Goal: Information Seeking & Learning: Learn about a topic

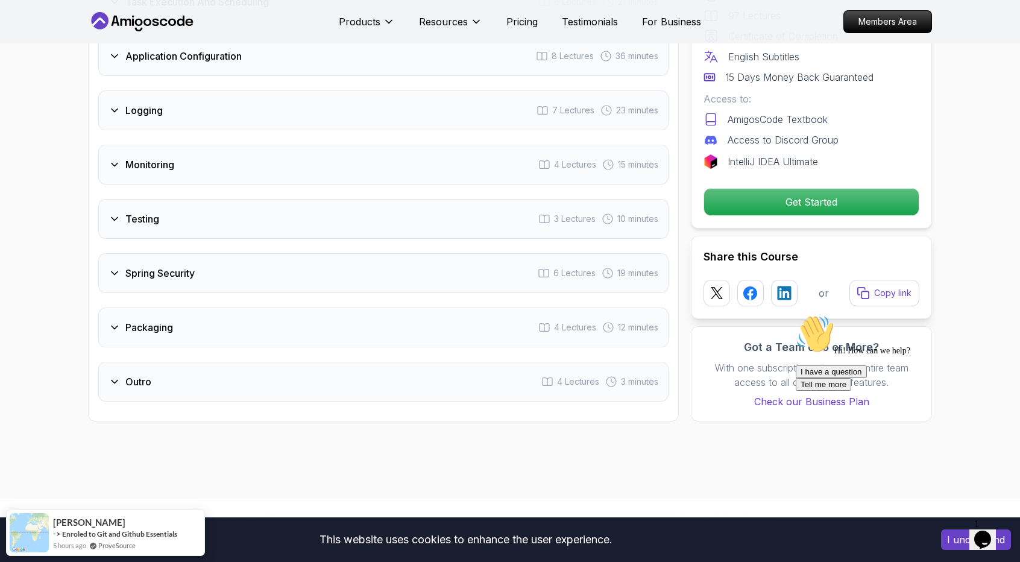
scroll to position [2171, 0]
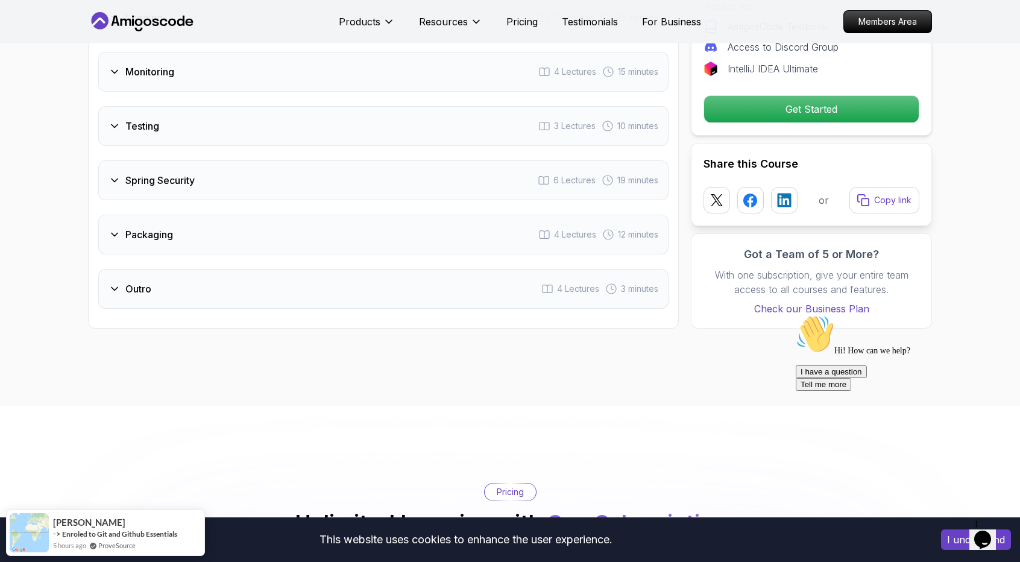
click at [315, 160] on div "Spring Security 6 Lectures 19 minutes" at bounding box center [383, 180] width 570 height 40
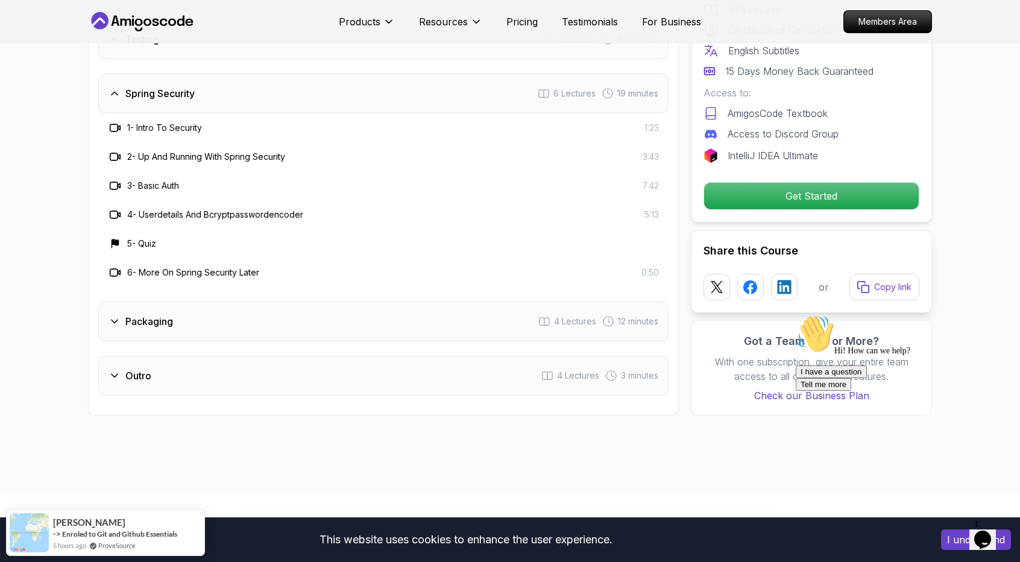
scroll to position [2084, 0]
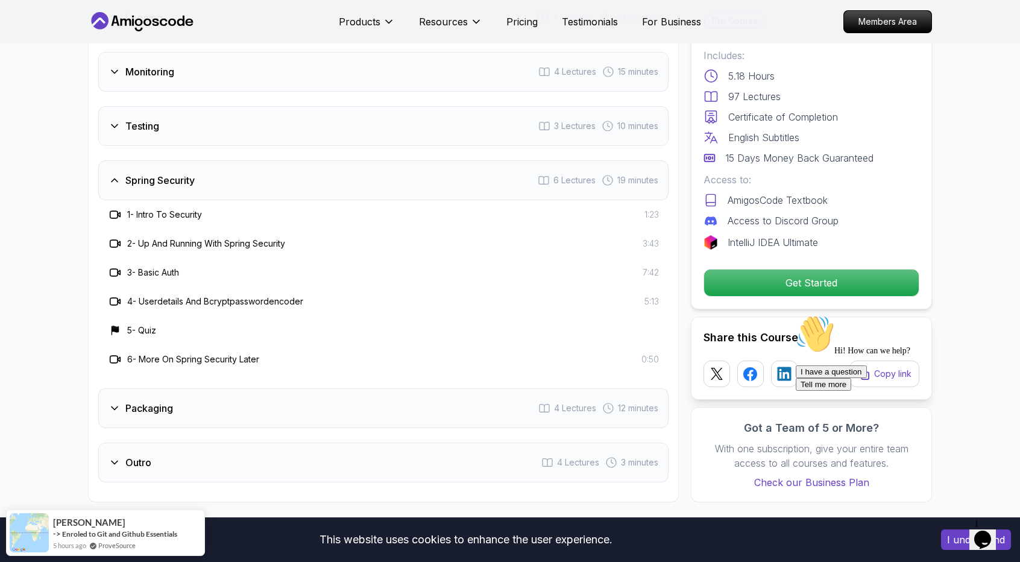
click at [315, 160] on div "Spring Security 6 Lectures 19 minutes" at bounding box center [383, 180] width 570 height 40
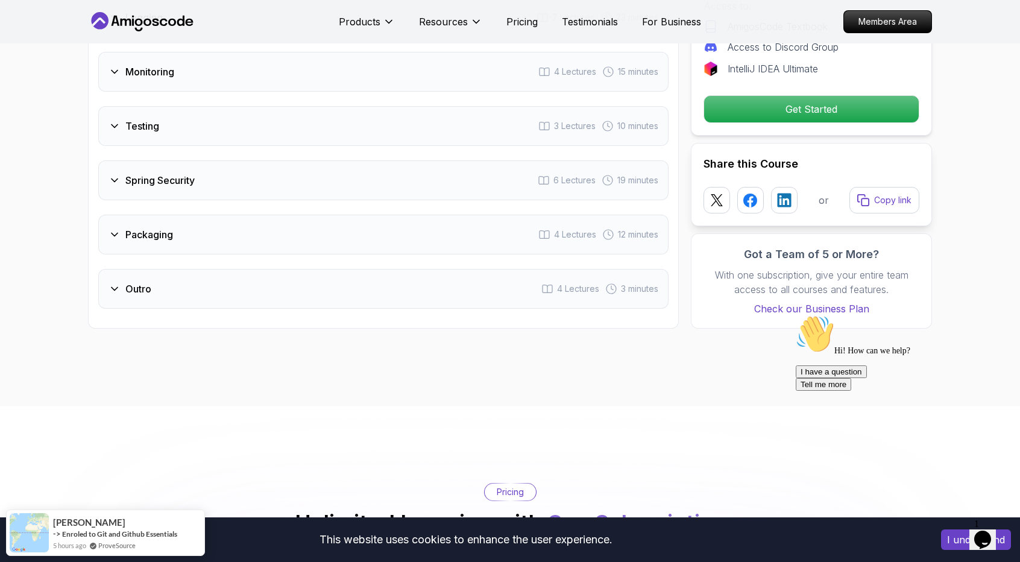
click at [323, 106] on div "Testing 3 Lectures 10 minutes" at bounding box center [383, 126] width 570 height 40
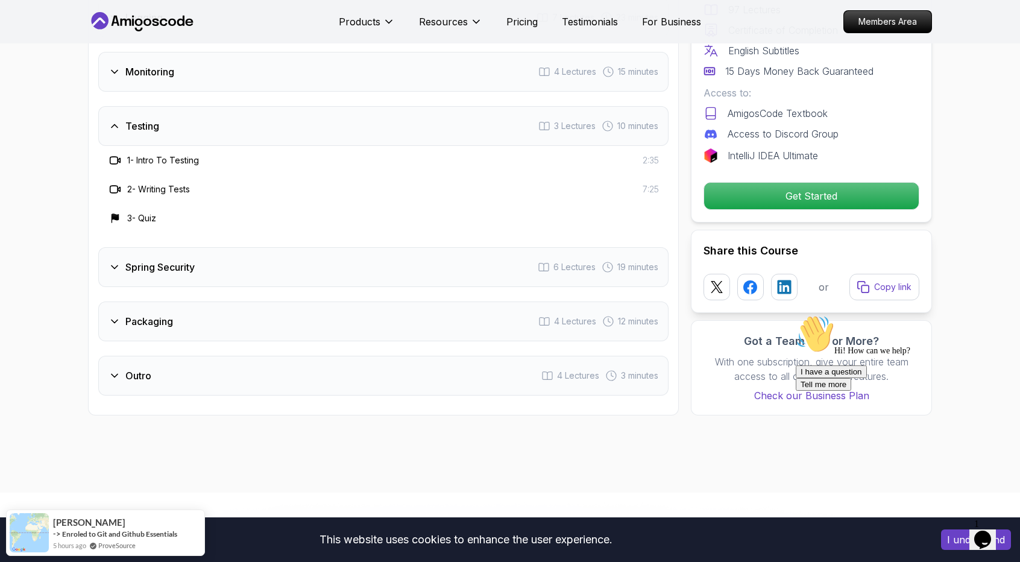
click at [323, 106] on div "Testing 3 Lectures 10 minutes" at bounding box center [383, 126] width 570 height 40
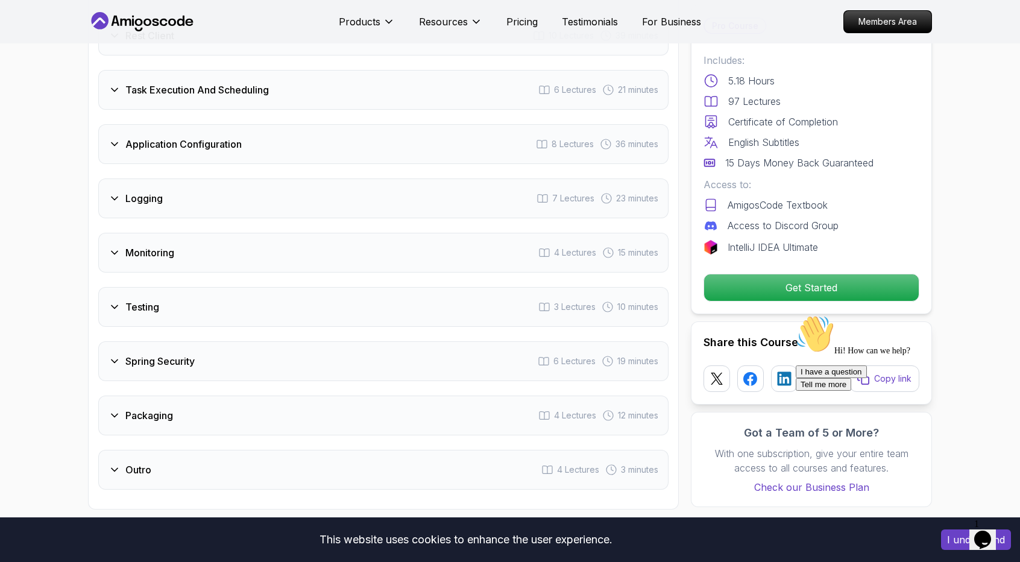
scroll to position [1903, 0]
click at [307, 233] on div "Monitoring 4 Lectures 15 minutes" at bounding box center [383, 253] width 570 height 40
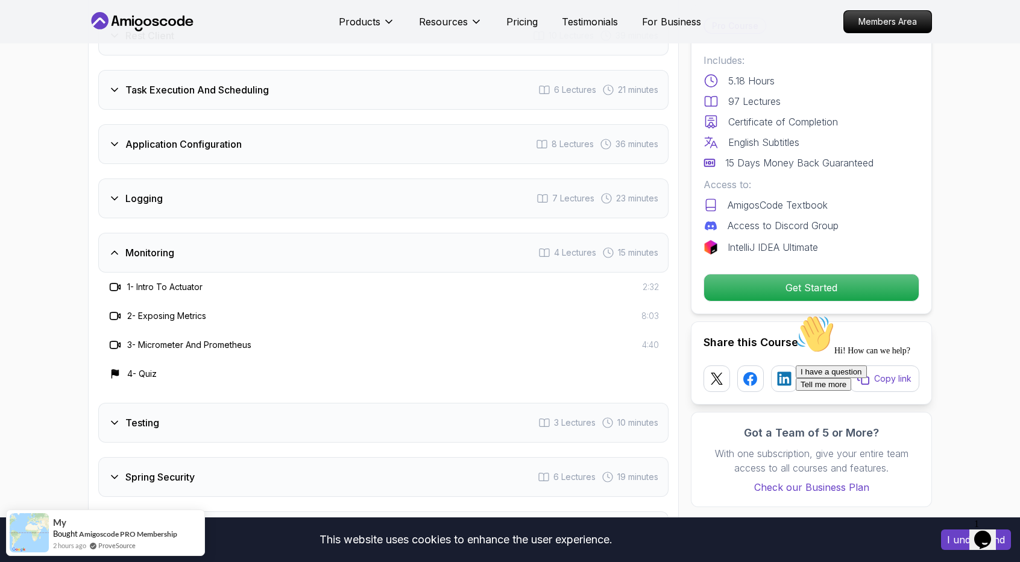
click at [307, 233] on div "Monitoring 4 Lectures 15 minutes" at bounding box center [383, 253] width 570 height 40
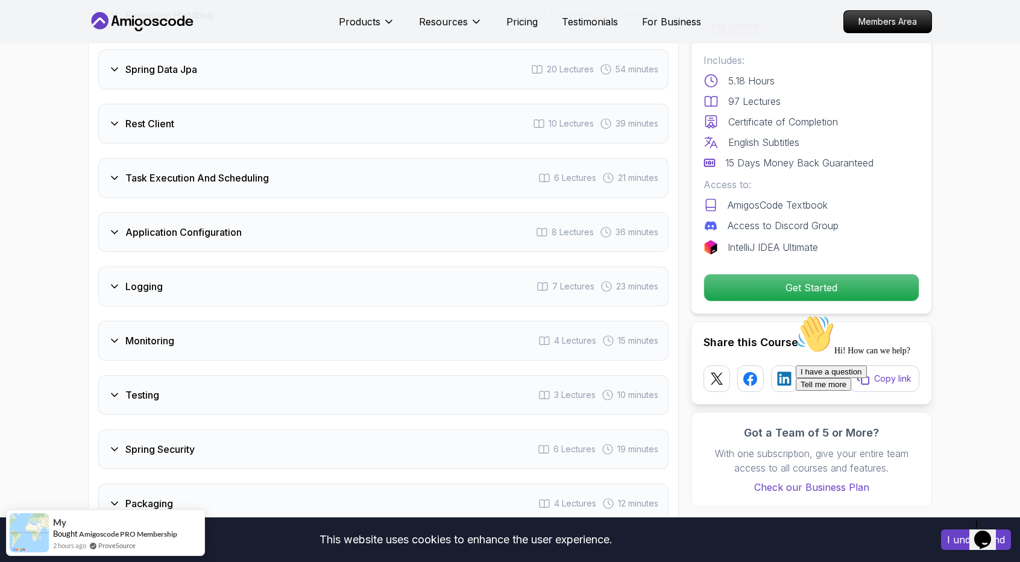
scroll to position [1782, 0]
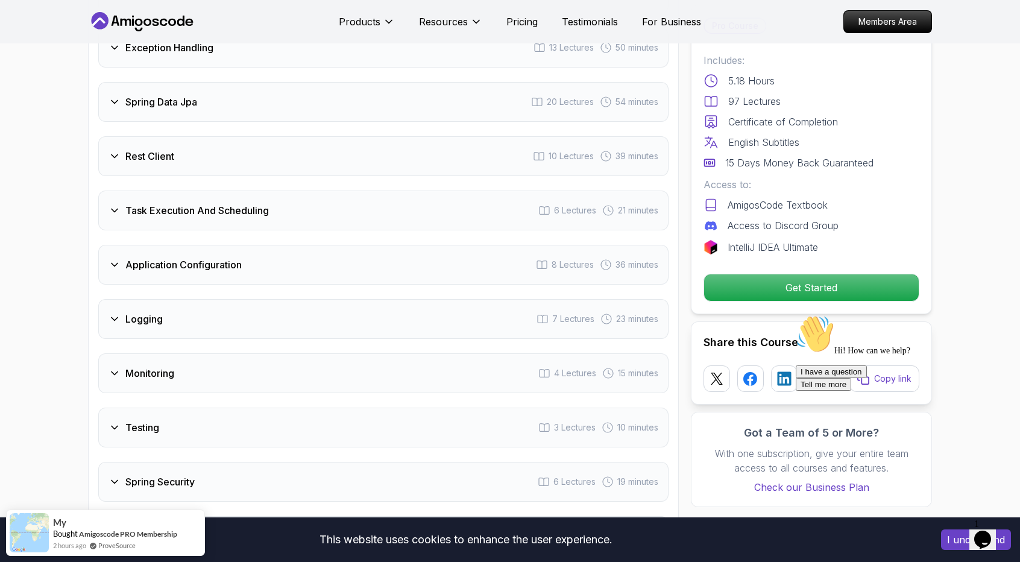
click at [282, 299] on div "Logging 7 Lectures 23 minutes" at bounding box center [383, 319] width 570 height 40
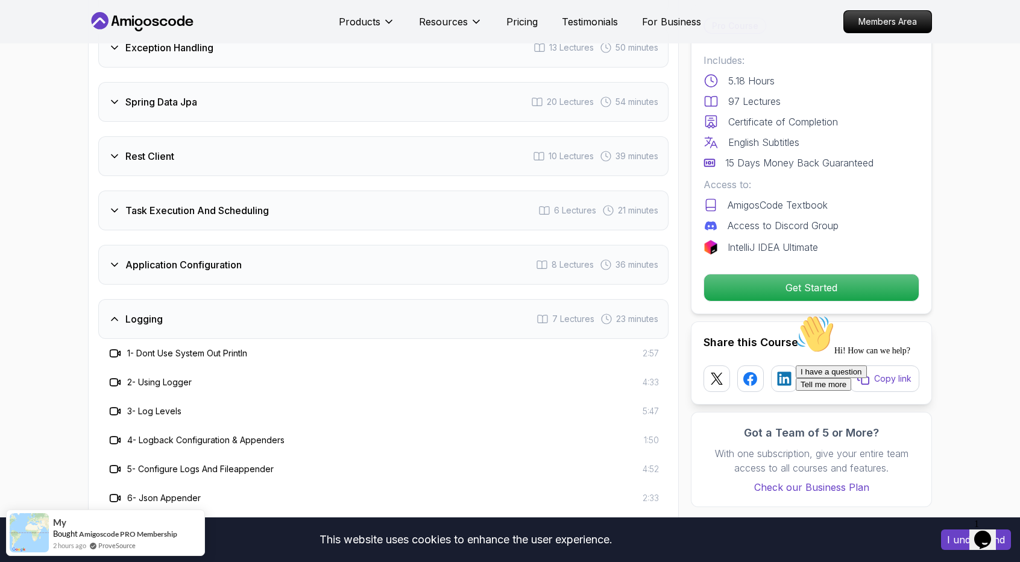
click at [282, 299] on div "Logging 7 Lectures 23 minutes" at bounding box center [383, 319] width 570 height 40
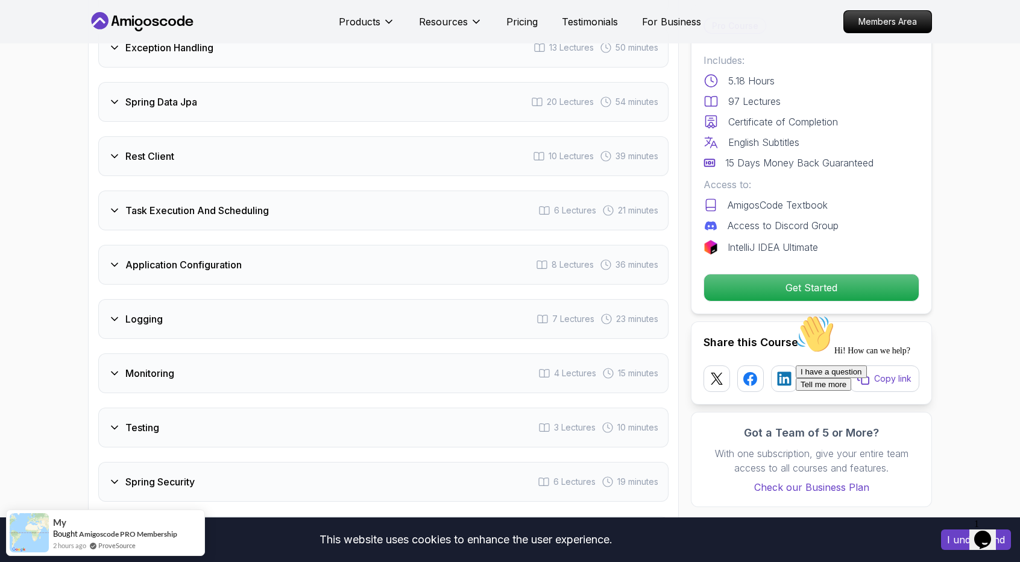
click at [293, 245] on div "Application Configuration 8 Lectures 36 minutes" at bounding box center [383, 265] width 570 height 40
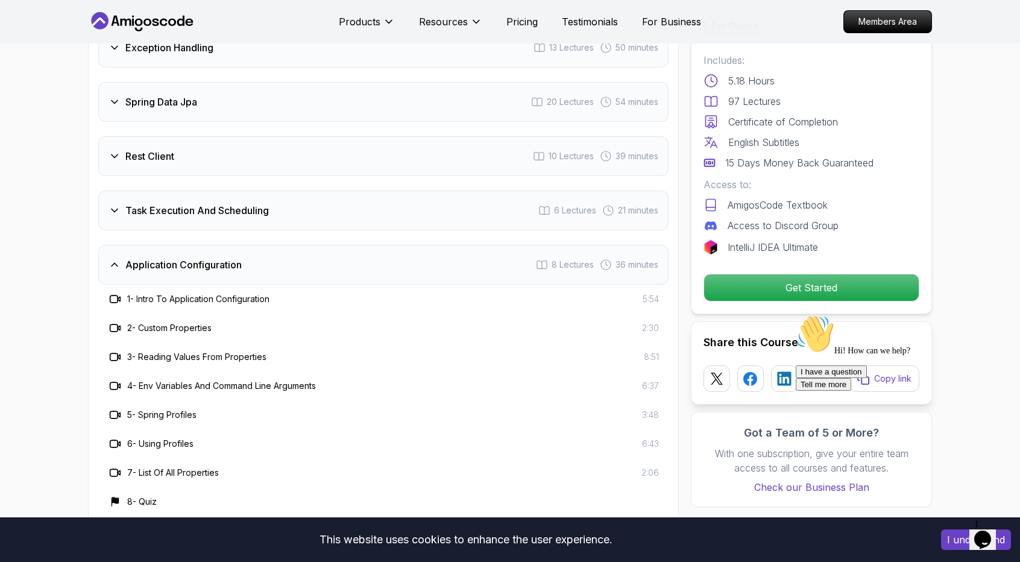
click at [293, 245] on div "Application Configuration 8 Lectures 36 minutes" at bounding box center [383, 265] width 570 height 40
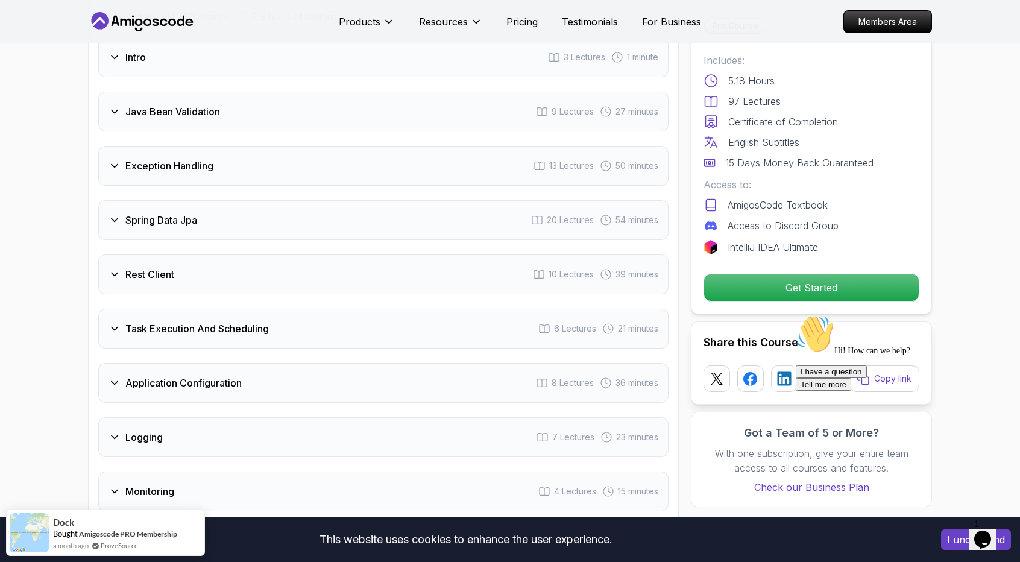
scroll to position [1662, 0]
click at [302, 311] on div "Task Execution And Scheduling 6 Lectures 21 minutes" at bounding box center [383, 331] width 570 height 40
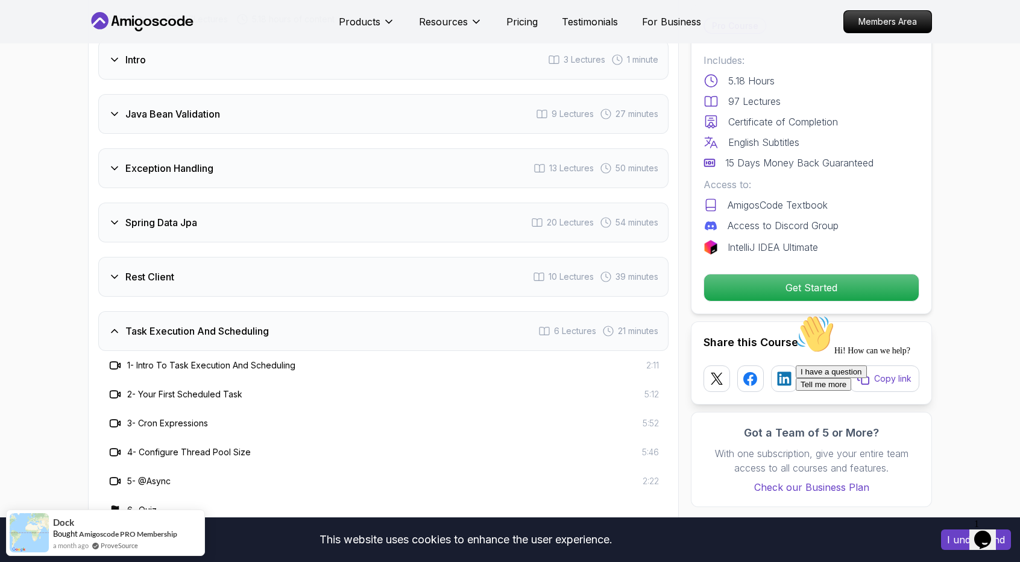
click at [302, 311] on div "Task Execution And Scheduling 6 Lectures 21 minutes" at bounding box center [383, 331] width 570 height 40
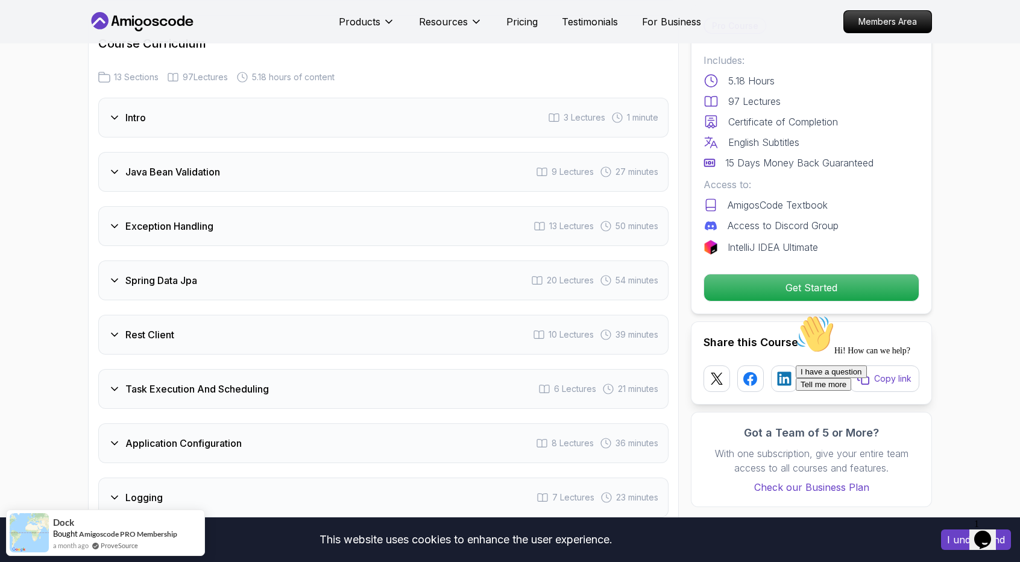
scroll to position [1601, 0]
click at [303, 263] on div "Spring Data Jpa 20 Lectures 54 minutes" at bounding box center [383, 283] width 570 height 40
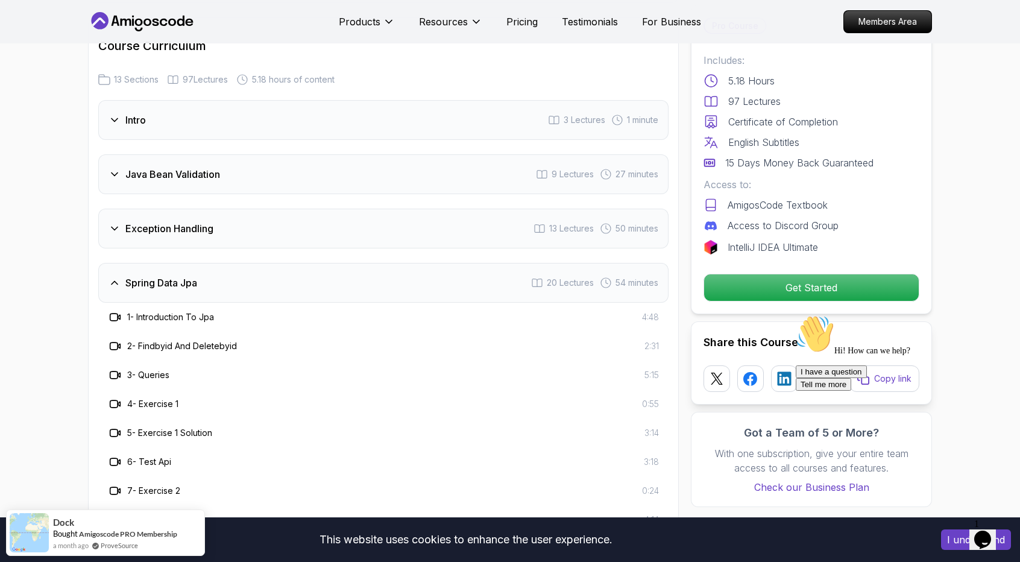
click at [303, 263] on div "Spring Data Jpa 20 Lectures 54 minutes" at bounding box center [383, 283] width 570 height 40
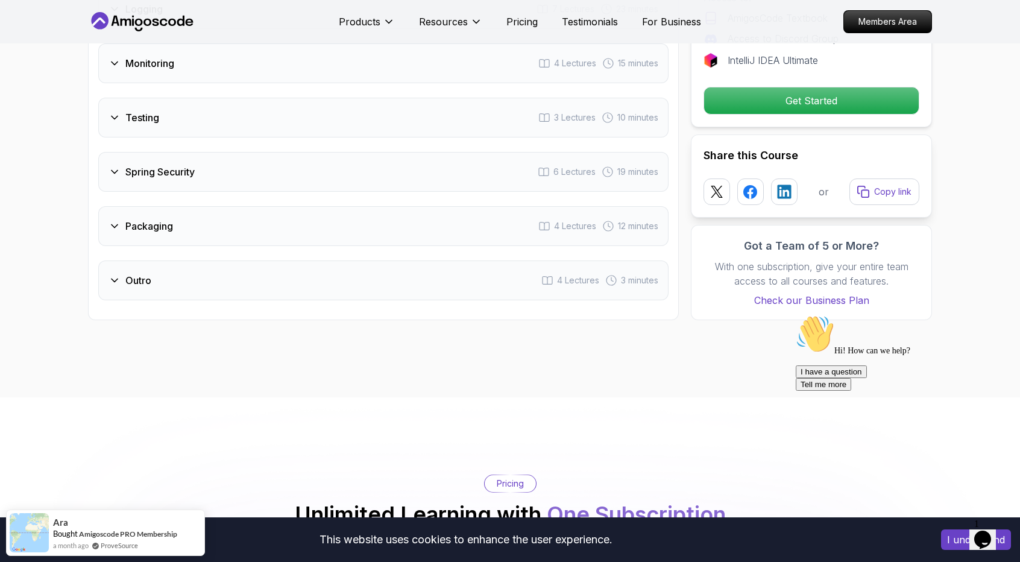
scroll to position [2084, 0]
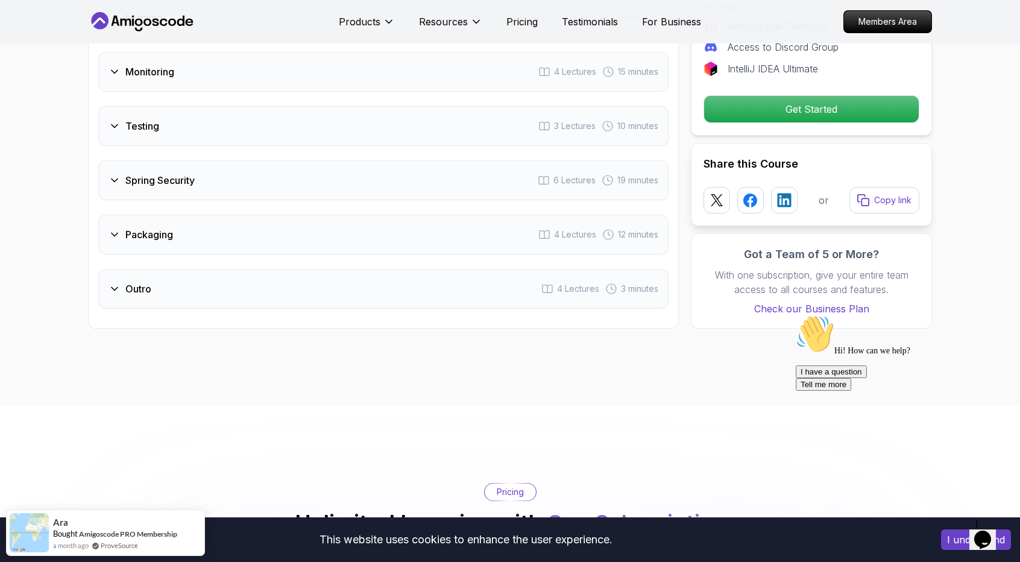
click at [333, 215] on div "Packaging 4 Lectures 12 minutes" at bounding box center [383, 235] width 570 height 40
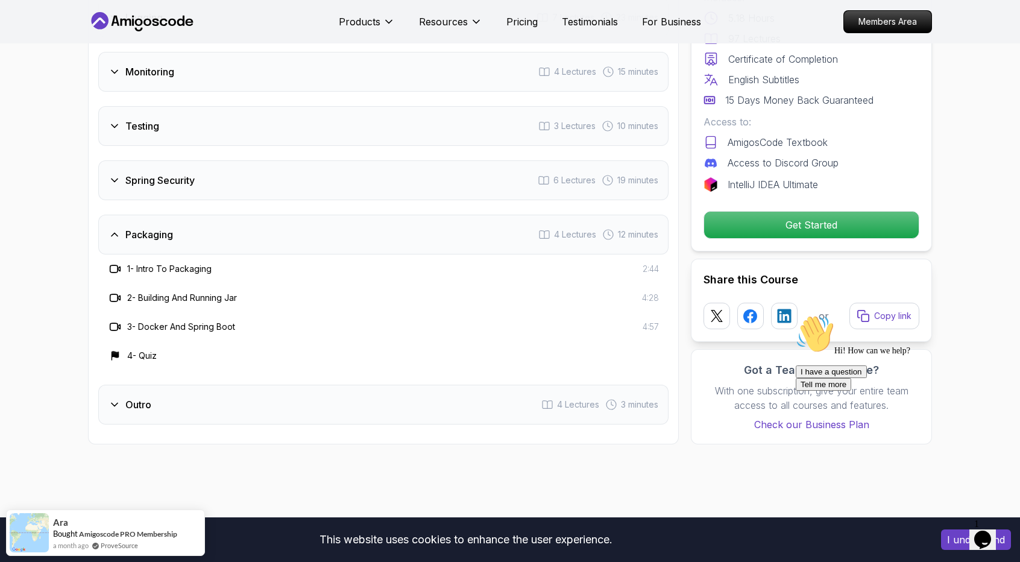
click at [333, 215] on div "Packaging 4 Lectures 12 minutes" at bounding box center [383, 235] width 570 height 40
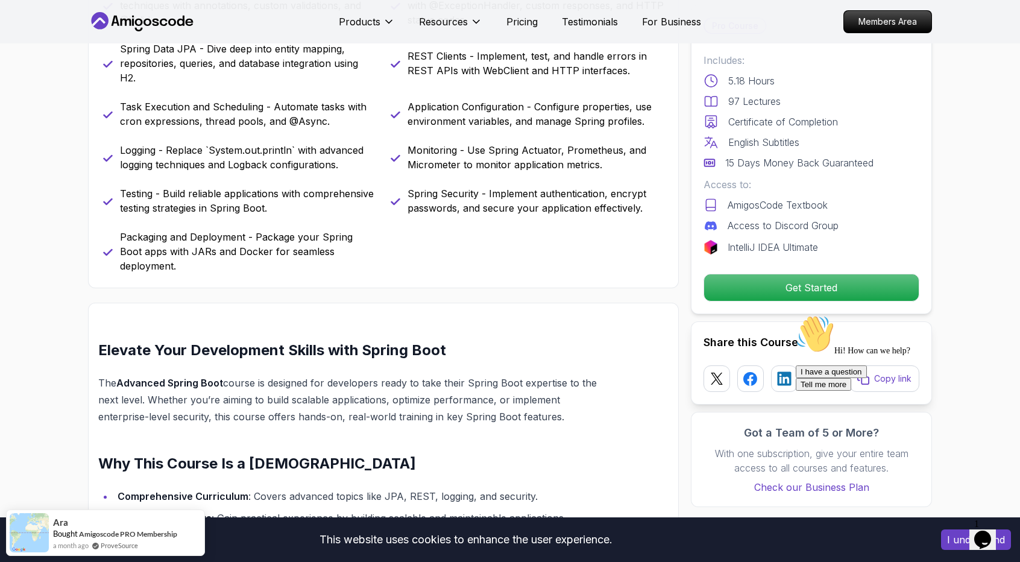
scroll to position [576, 0]
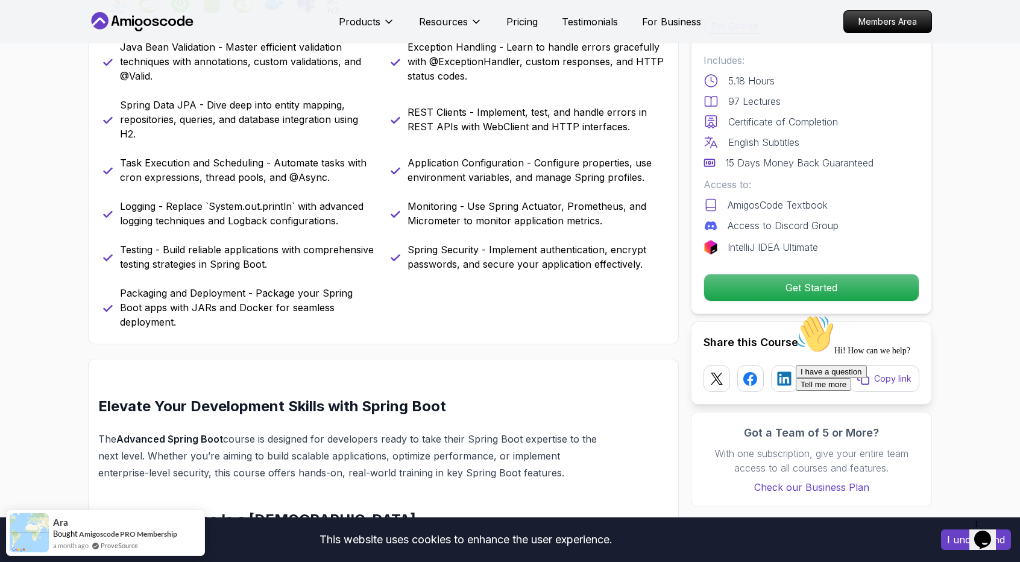
click at [162, 27] on icon at bounding box center [142, 21] width 109 height 19
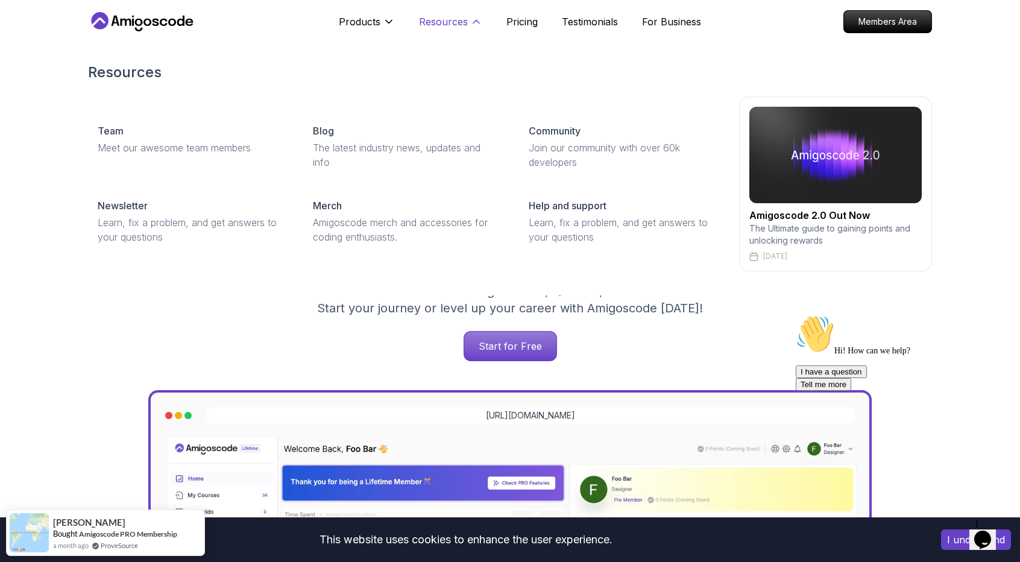
click at [429, 26] on p "Resources" at bounding box center [443, 21] width 49 height 14
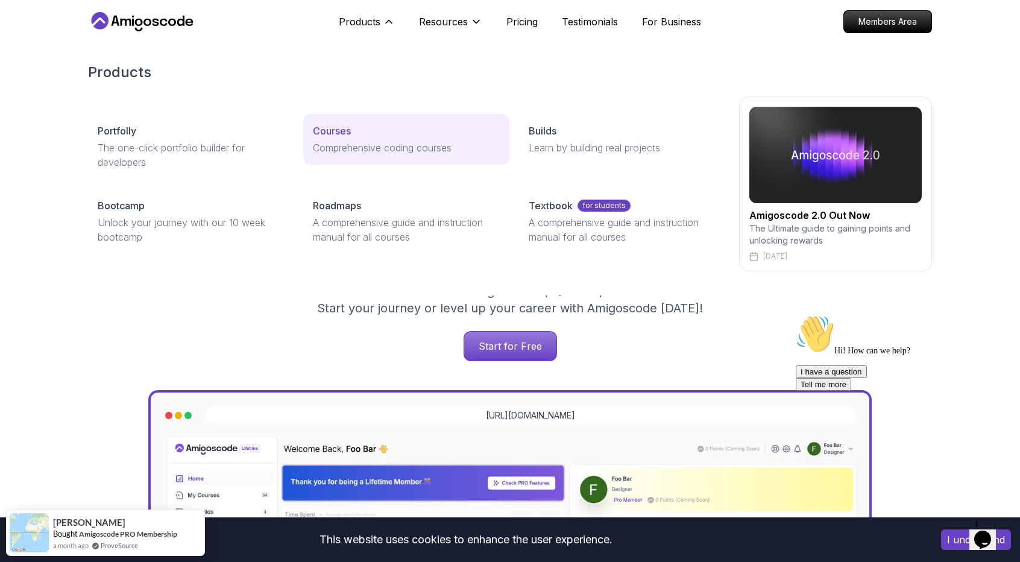
click at [347, 134] on p "Courses" at bounding box center [332, 131] width 38 height 14
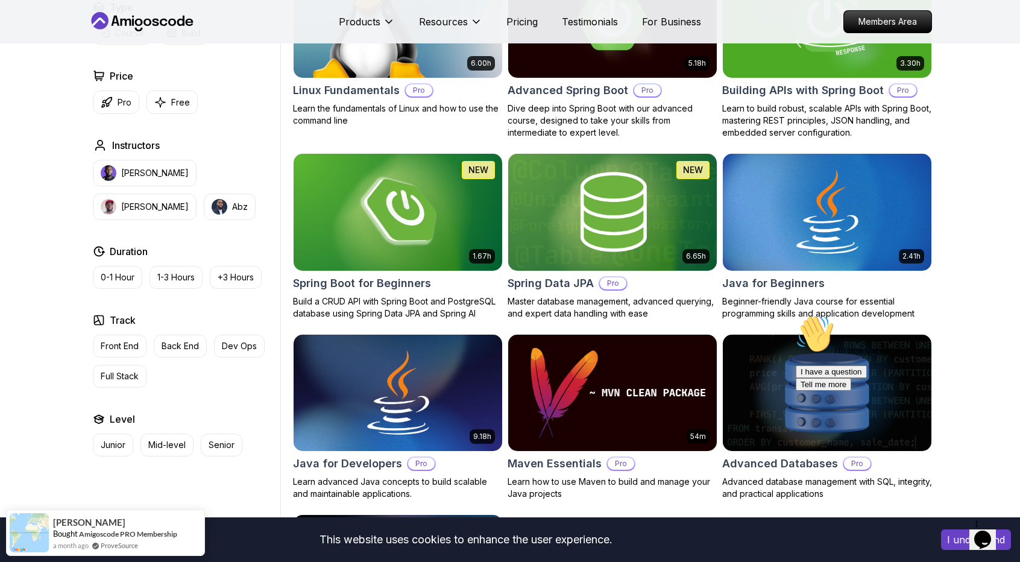
scroll to position [362, 0]
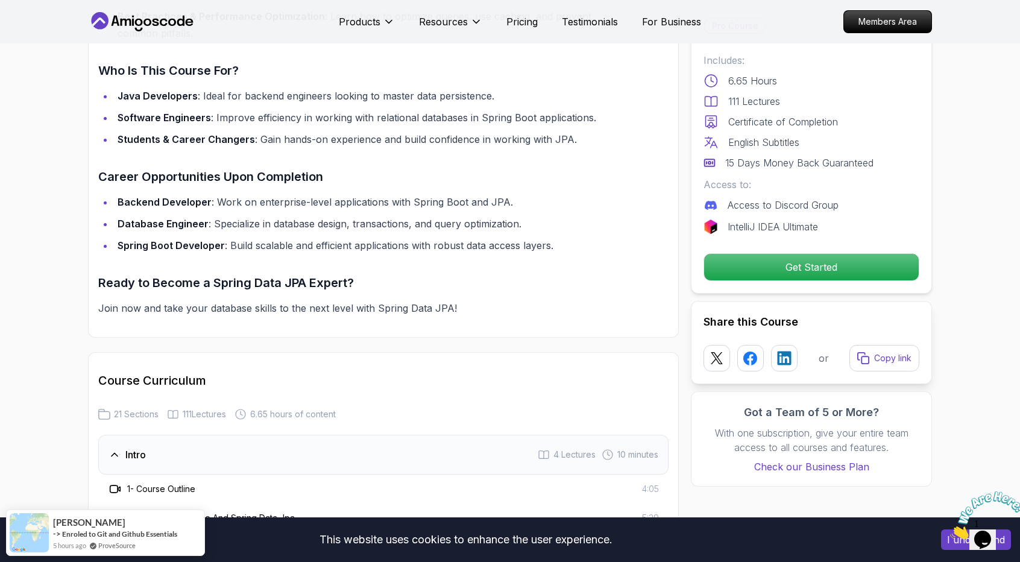
scroll to position [1146, 0]
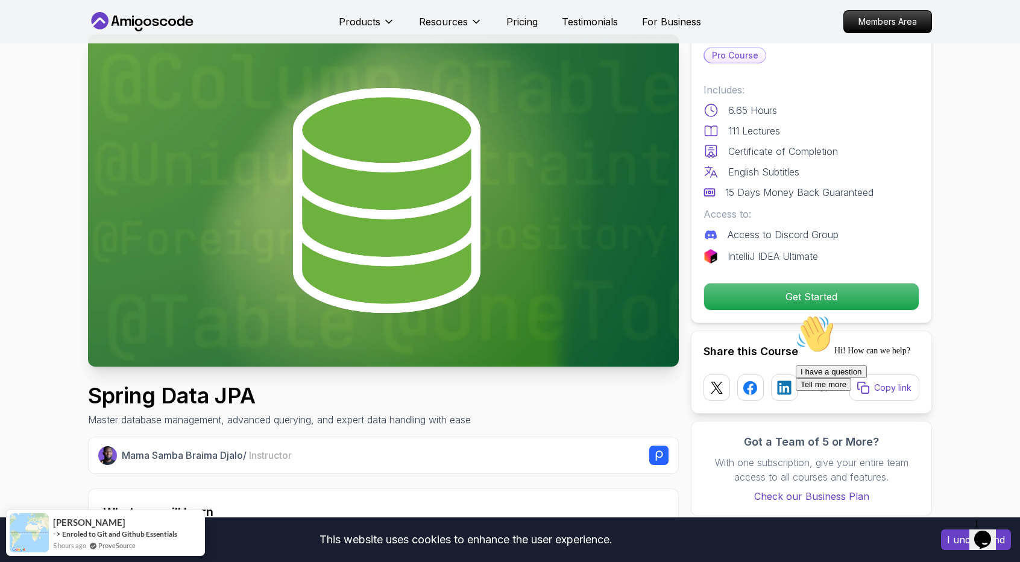
scroll to position [0, 0]
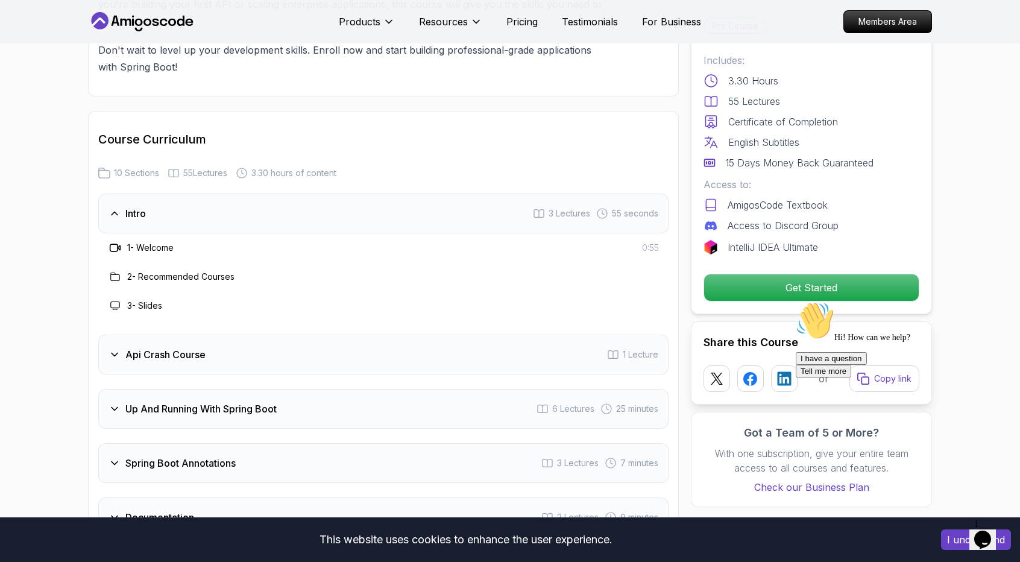
scroll to position [2171, 0]
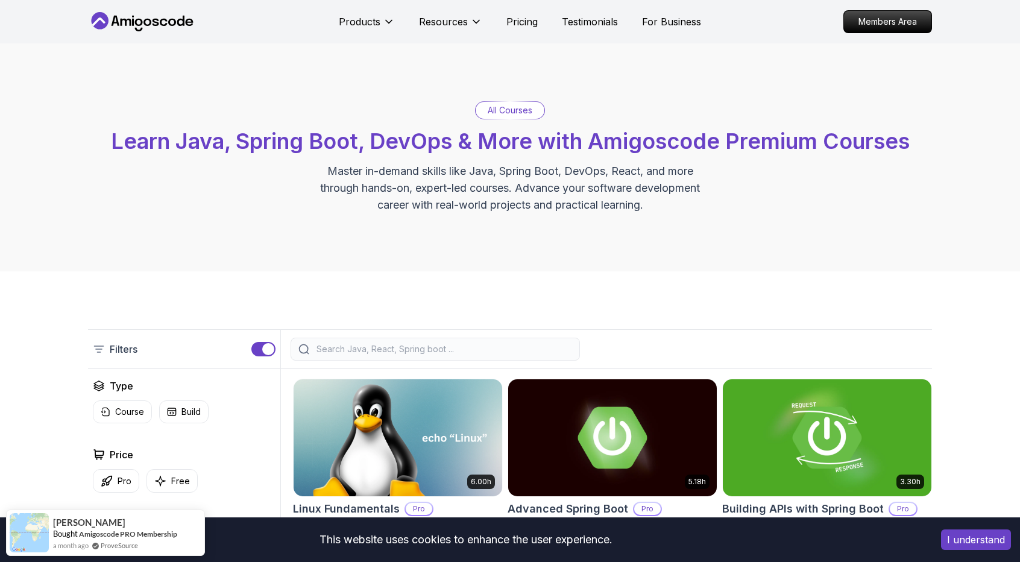
scroll to position [121, 0]
